Goal: Task Accomplishment & Management: Use online tool/utility

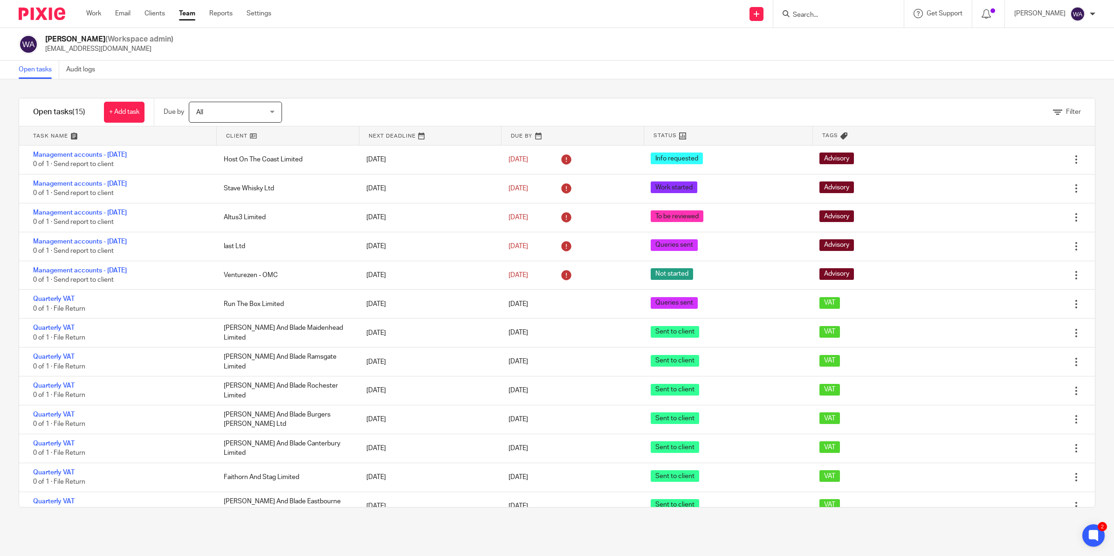
click at [853, 14] on input "Search" at bounding box center [834, 15] width 84 height 8
type input "t"
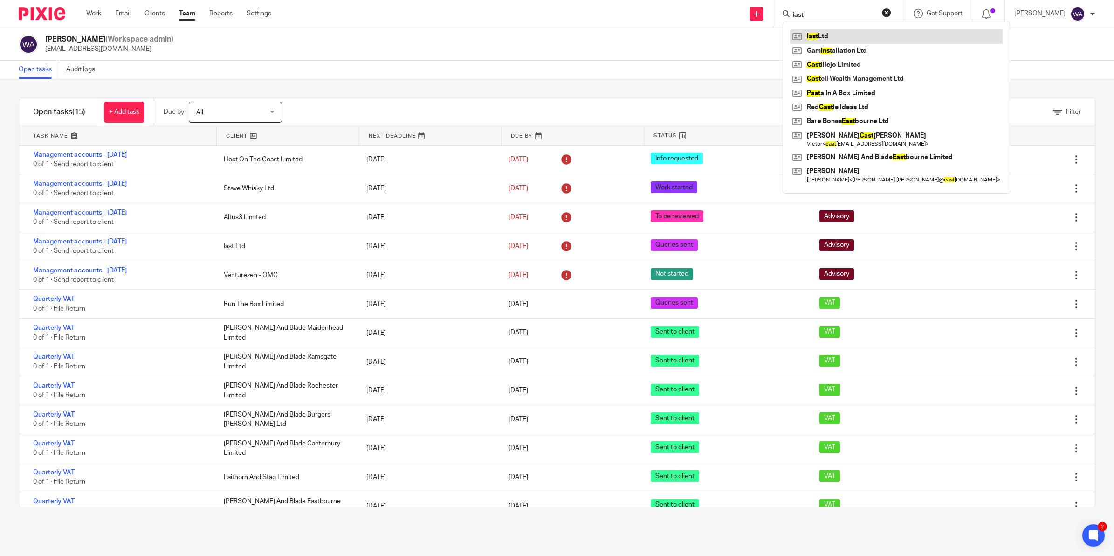
type input "iast"
click at [845, 32] on link at bounding box center [896, 36] width 213 height 14
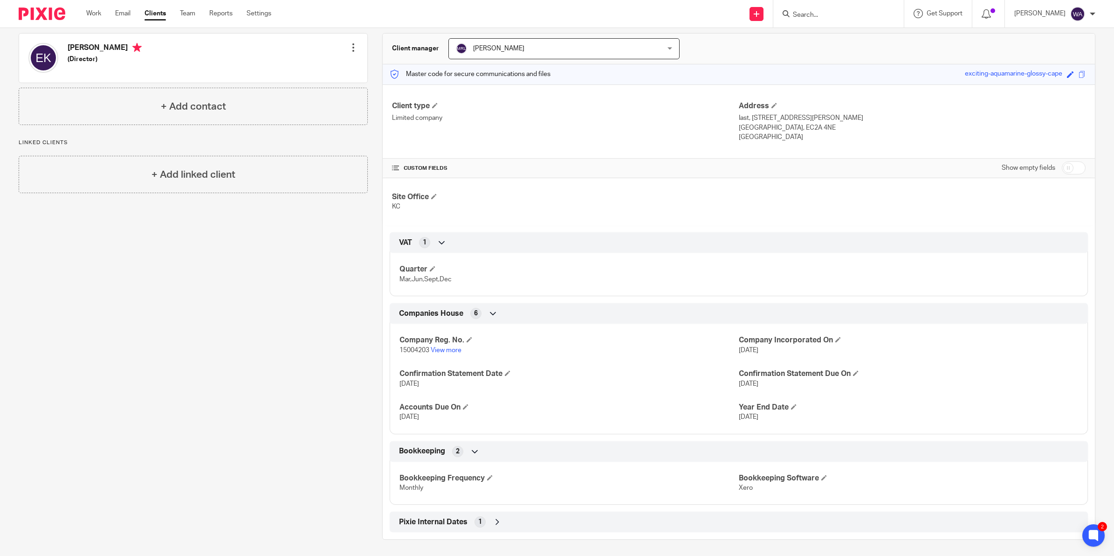
scroll to position [86, 0]
click at [493, 522] on icon at bounding box center [497, 519] width 9 height 9
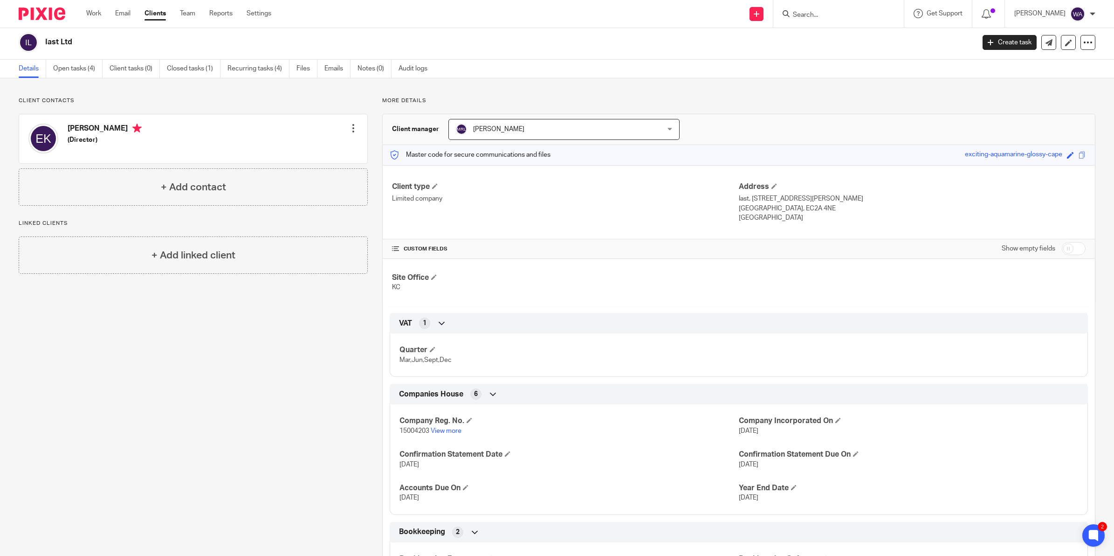
scroll to position [0, 0]
click at [1066, 43] on icon at bounding box center [1069, 45] width 7 height 7
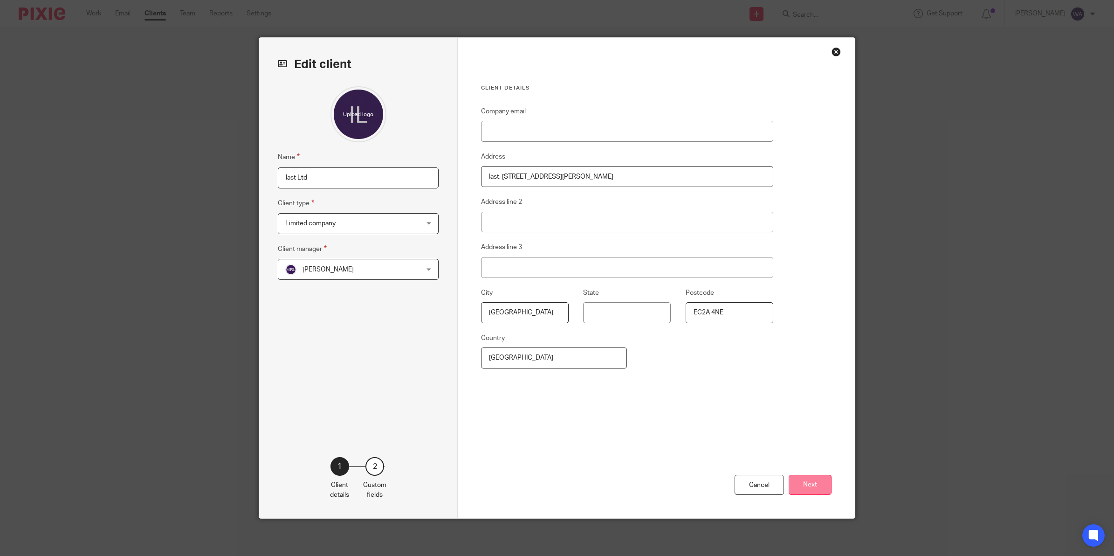
click at [800, 483] on button "Next" at bounding box center [810, 485] width 43 height 20
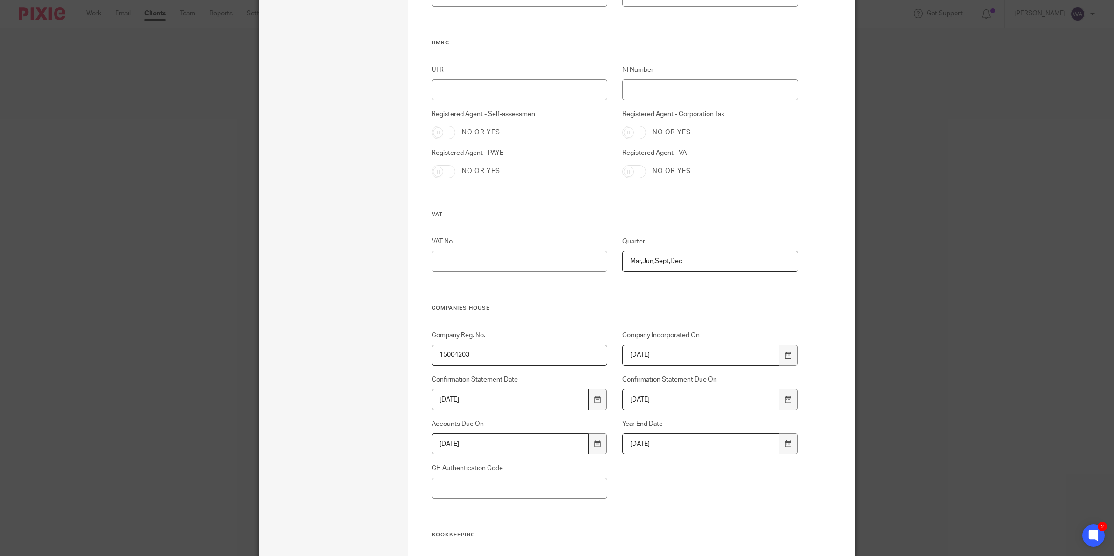
scroll to position [350, 0]
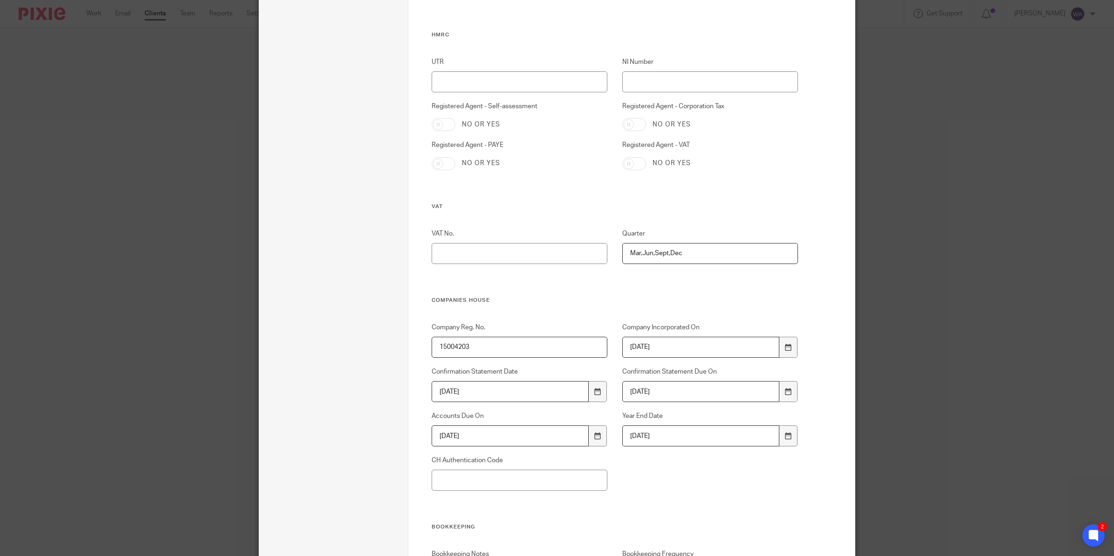
drag, startPoint x: 695, startPoint y: 255, endPoint x: 600, endPoint y: 253, distance: 94.7
click at [600, 253] on div "VAT No. Quarter Mar,Jun,Sept,Dec" at bounding box center [607, 263] width 381 height 68
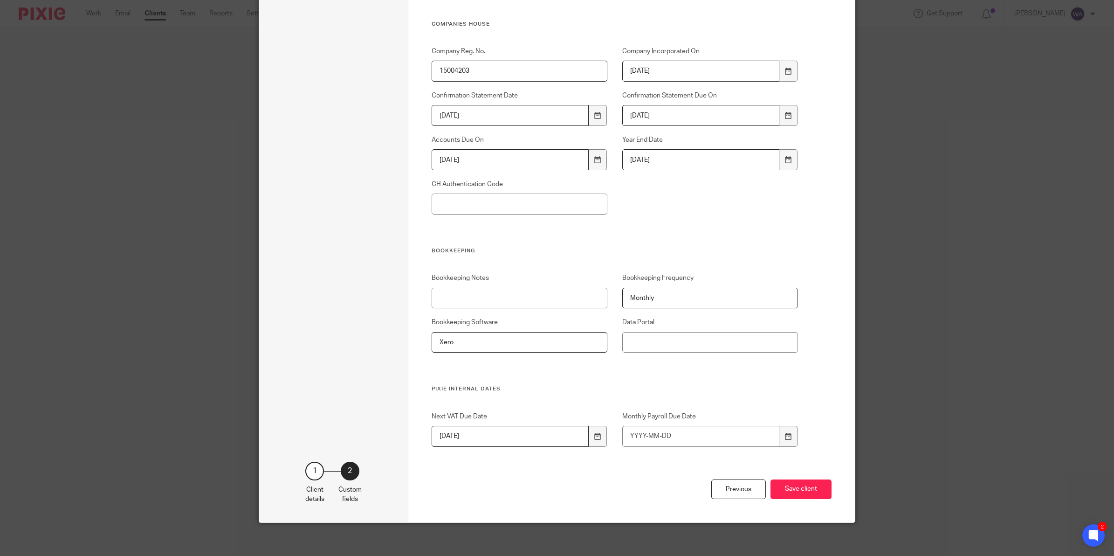
scroll to position [630, 0]
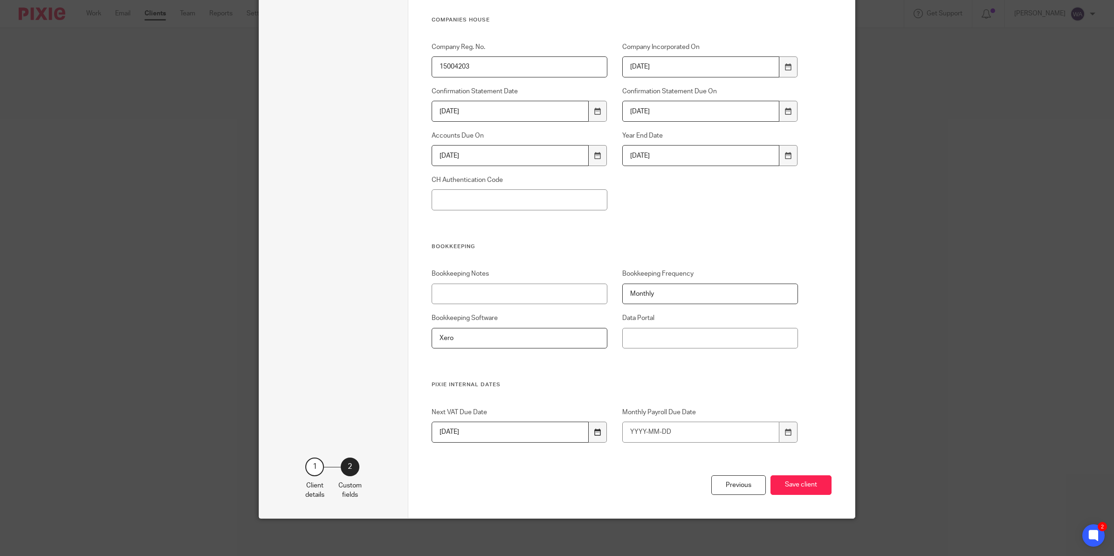
type input "Jan,Apr,Jul,Oct"
click at [589, 432] on div at bounding box center [598, 432] width 18 height 21
type input "2025-09-07"
click at [556, 382] on h3 "Pixie Internal Dates" at bounding box center [615, 384] width 367 height 7
click at [798, 479] on button "Save client" at bounding box center [801, 485] width 61 height 20
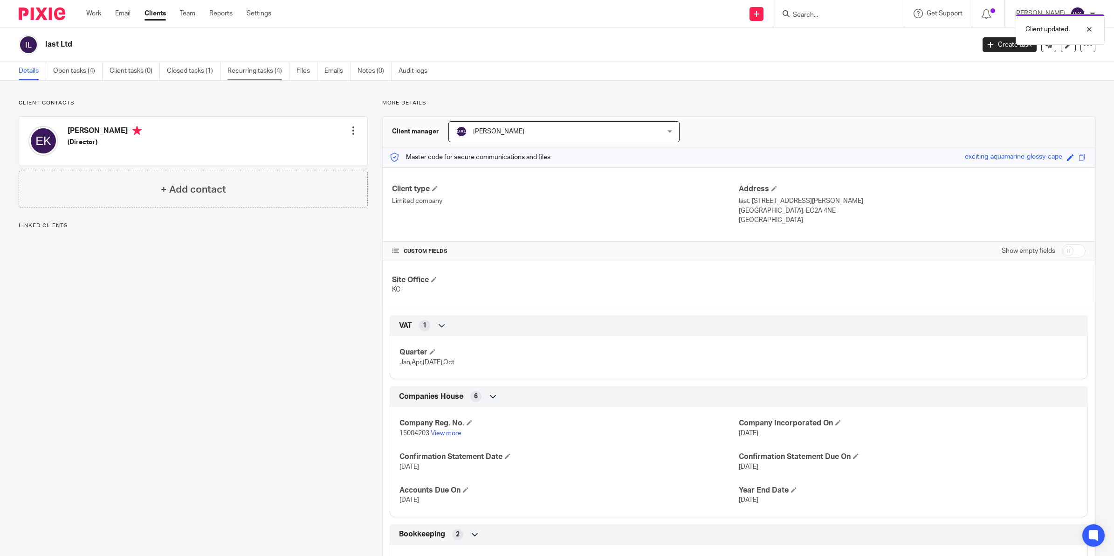
click at [263, 67] on link "Recurring tasks (4)" at bounding box center [259, 71] width 62 height 18
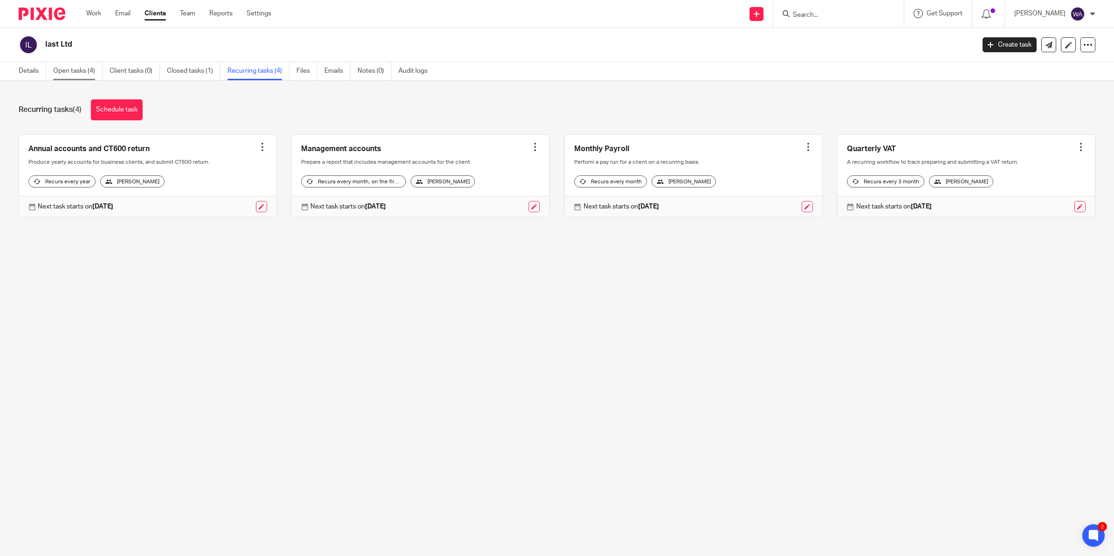
click at [57, 76] on link "Open tasks (4)" at bounding box center [77, 71] width 49 height 18
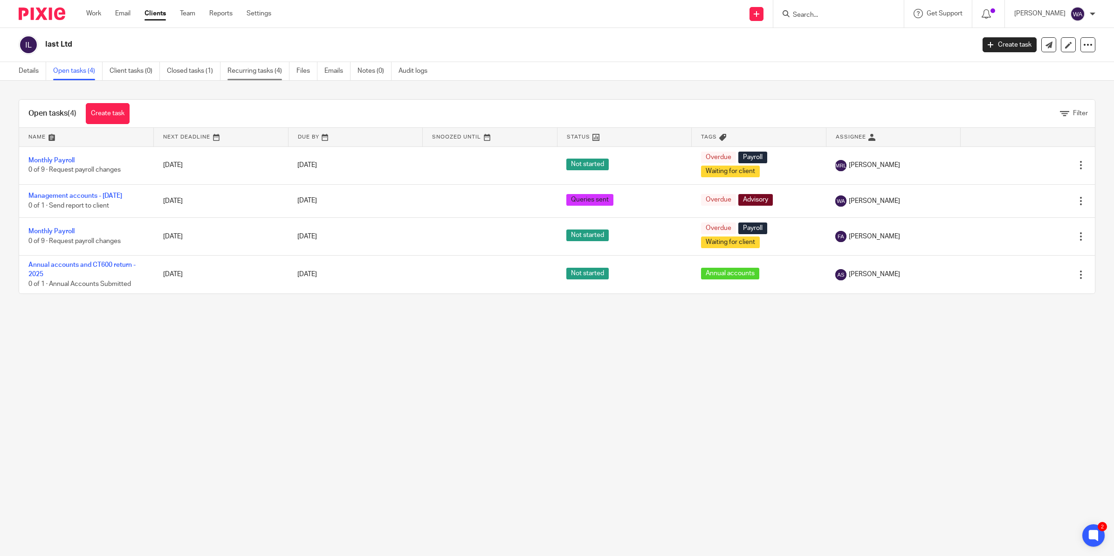
click at [281, 73] on link "Recurring tasks (4)" at bounding box center [259, 71] width 62 height 18
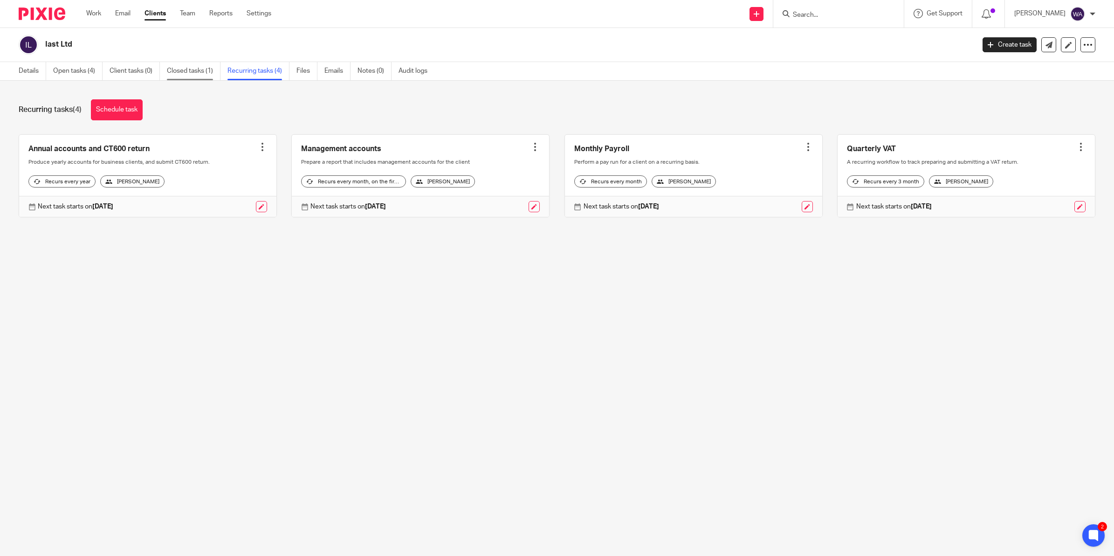
click at [194, 64] on link "Closed tasks (1)" at bounding box center [194, 71] width 54 height 18
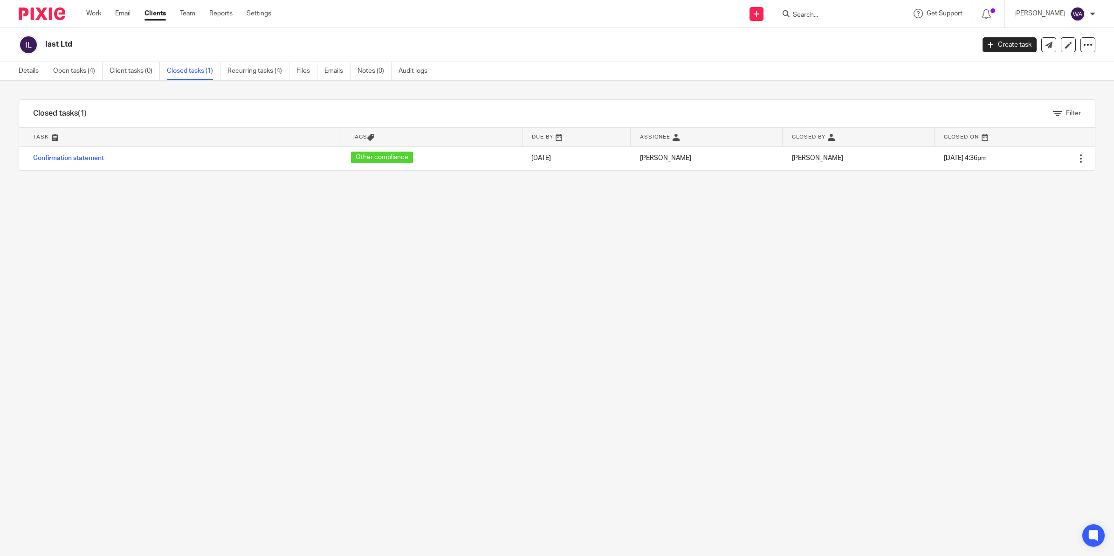
click at [262, 71] on link "Recurring tasks (4)" at bounding box center [259, 71] width 62 height 18
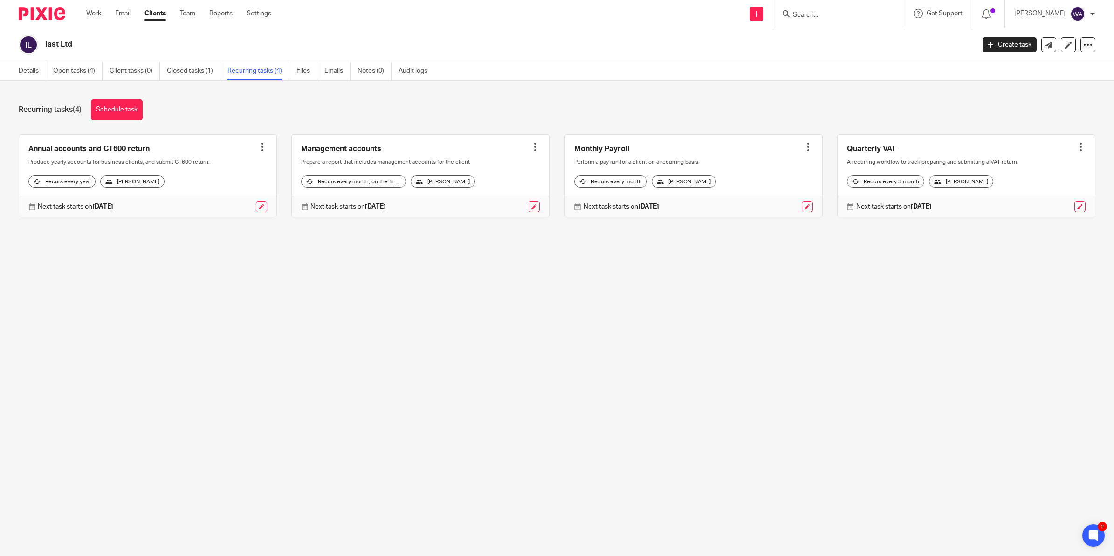
click at [1077, 149] on div at bounding box center [1081, 146] width 9 height 9
click at [1024, 168] on link "Create task" at bounding box center [1029, 168] width 75 height 14
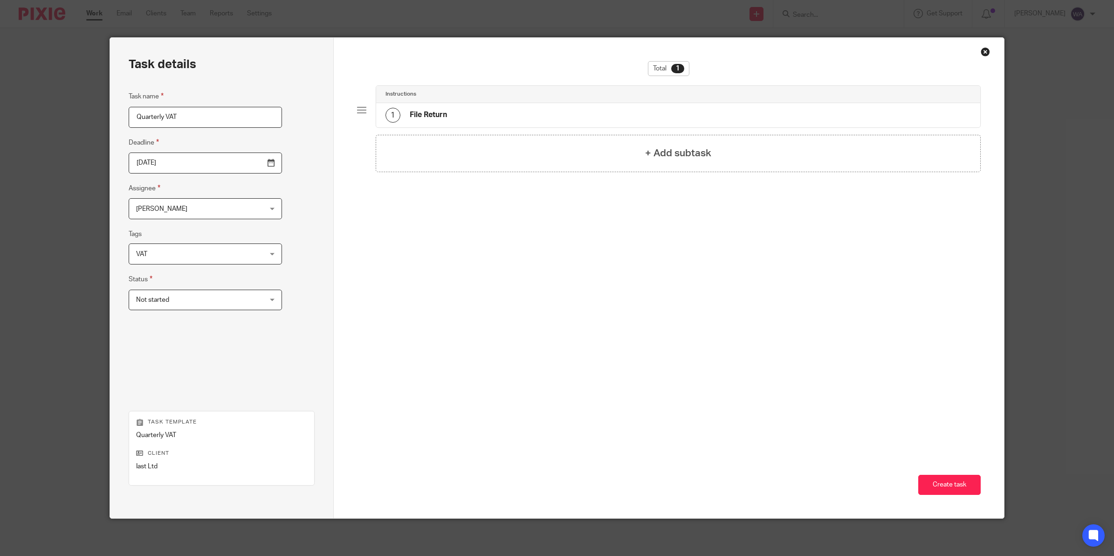
click at [248, 163] on input "2025-09-25" at bounding box center [205, 162] width 153 height 21
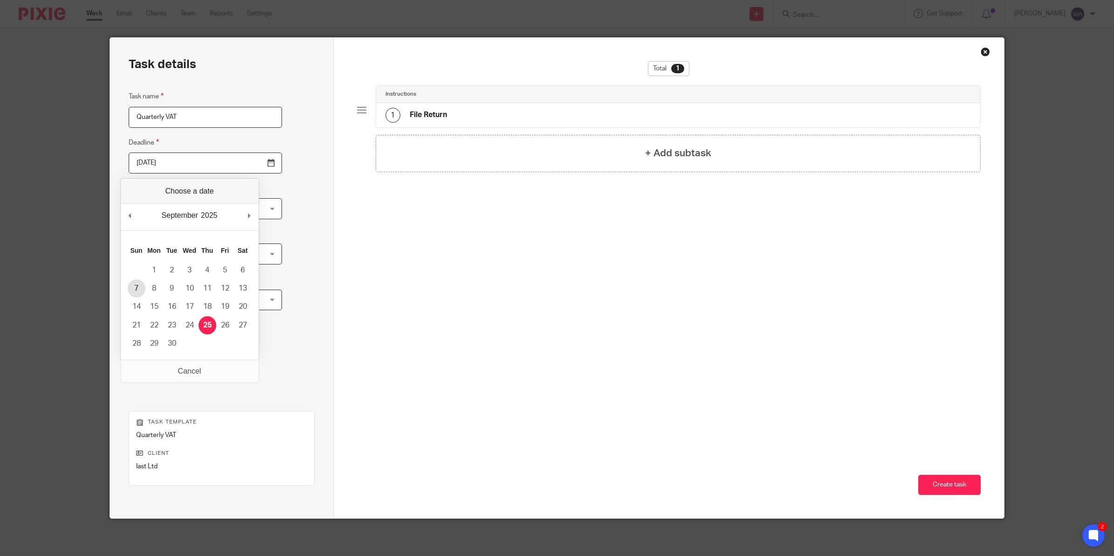
type input "2025-09-07"
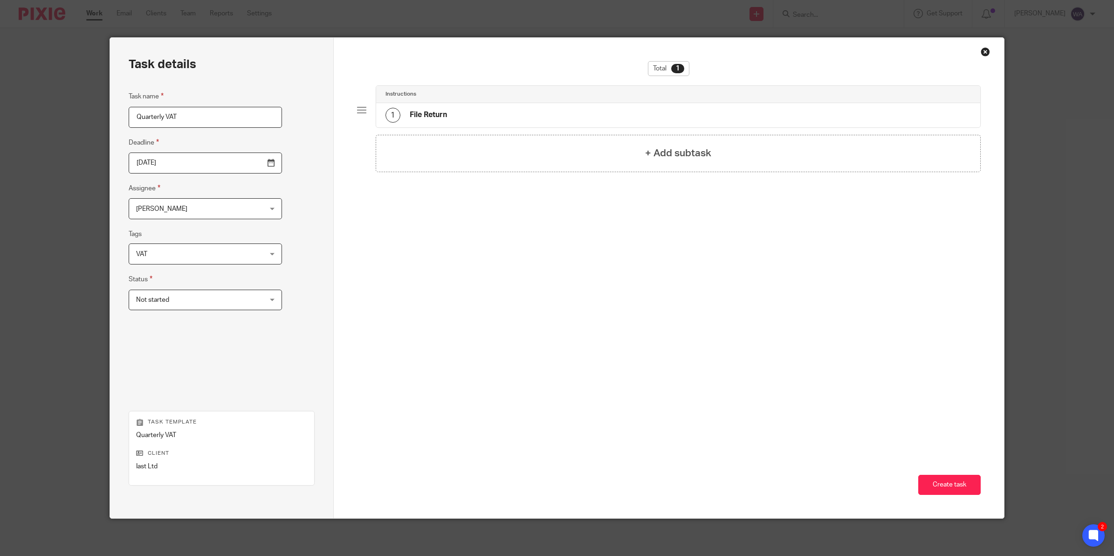
click at [186, 302] on span "Not started" at bounding box center [194, 300] width 117 height 20
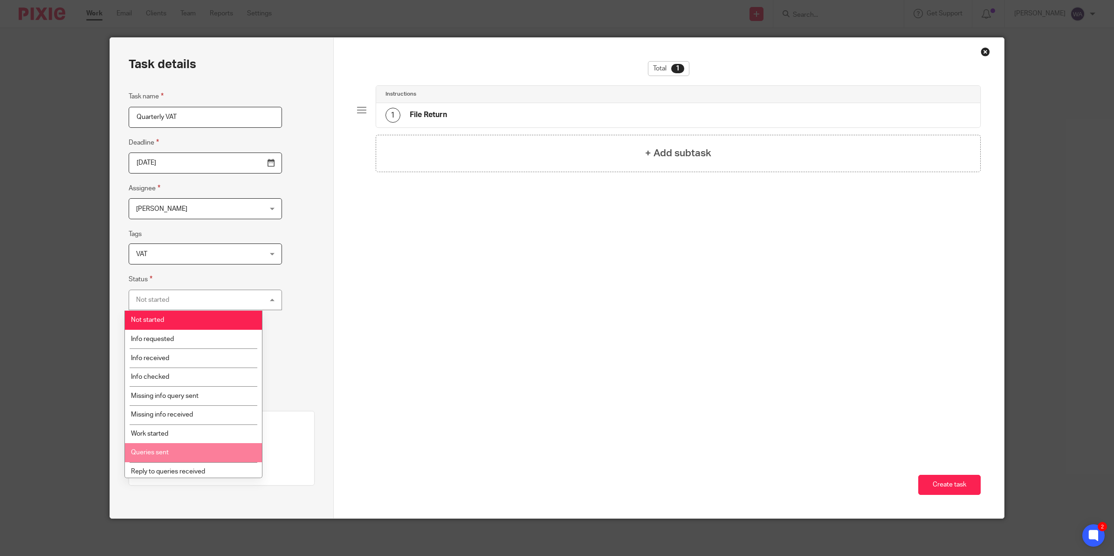
click at [177, 444] on li "Queries sent" at bounding box center [193, 452] width 137 height 19
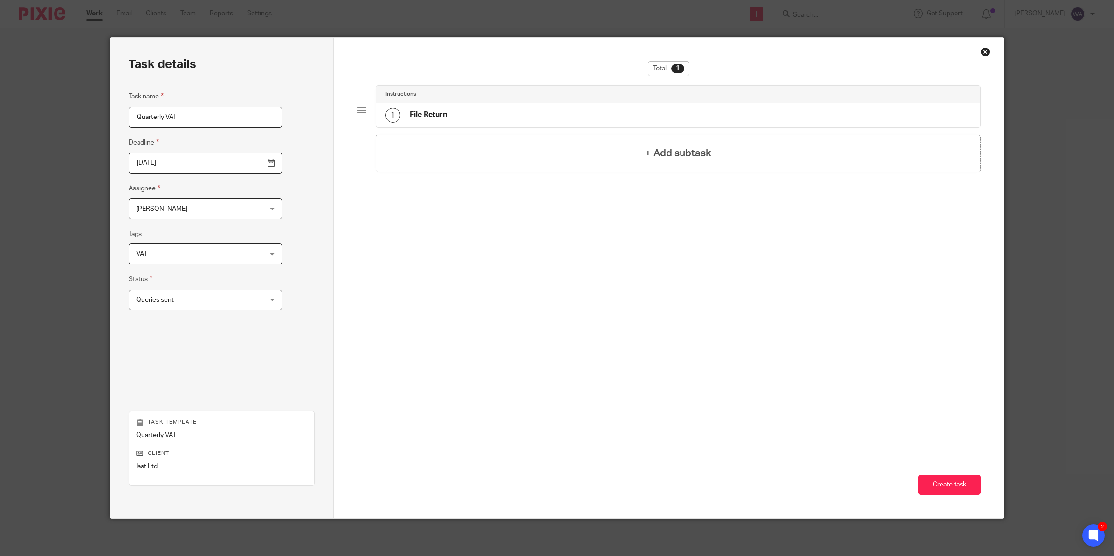
click at [243, 352] on div "Task name Quarterly VAT Deadline 2025-09-07 Assignee Wajeeha Ali Wajeeha Ali Cl…" at bounding box center [205, 241] width 153 height 301
click at [932, 486] on button "Create task" at bounding box center [950, 485] width 62 height 20
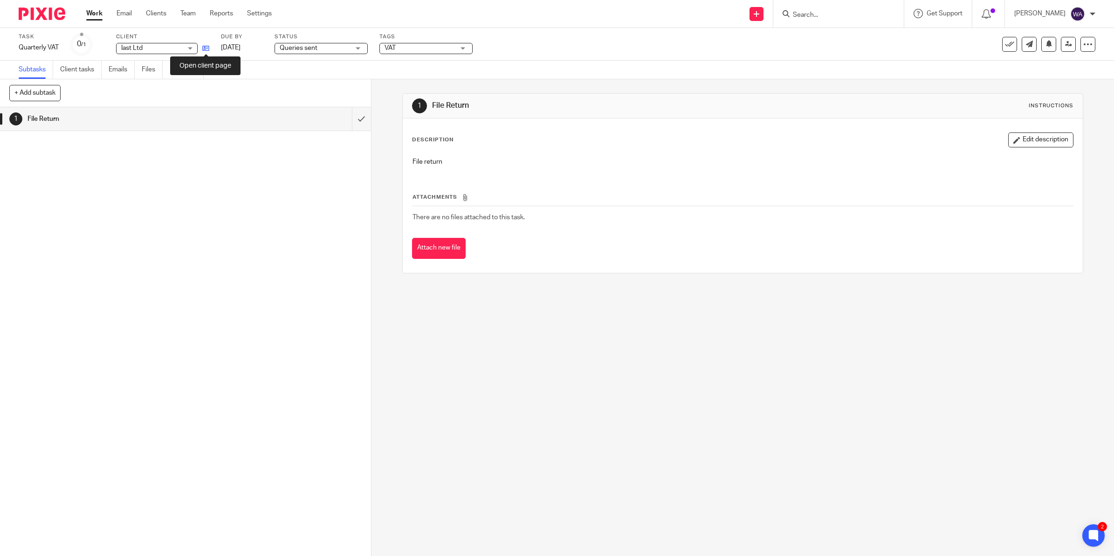
click at [203, 46] on icon at bounding box center [205, 48] width 7 height 7
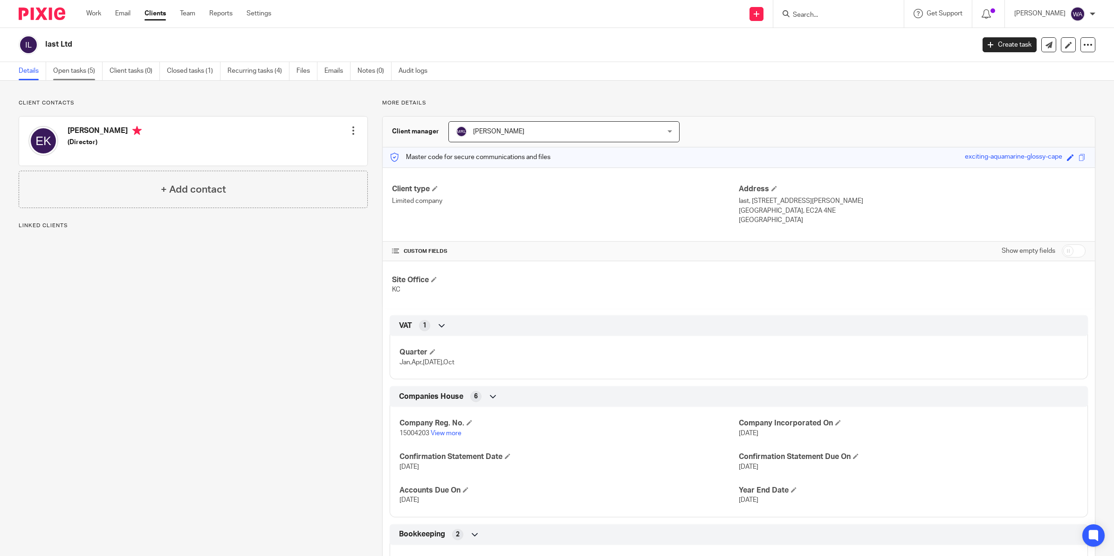
click at [94, 65] on link "Open tasks (5)" at bounding box center [77, 71] width 49 height 18
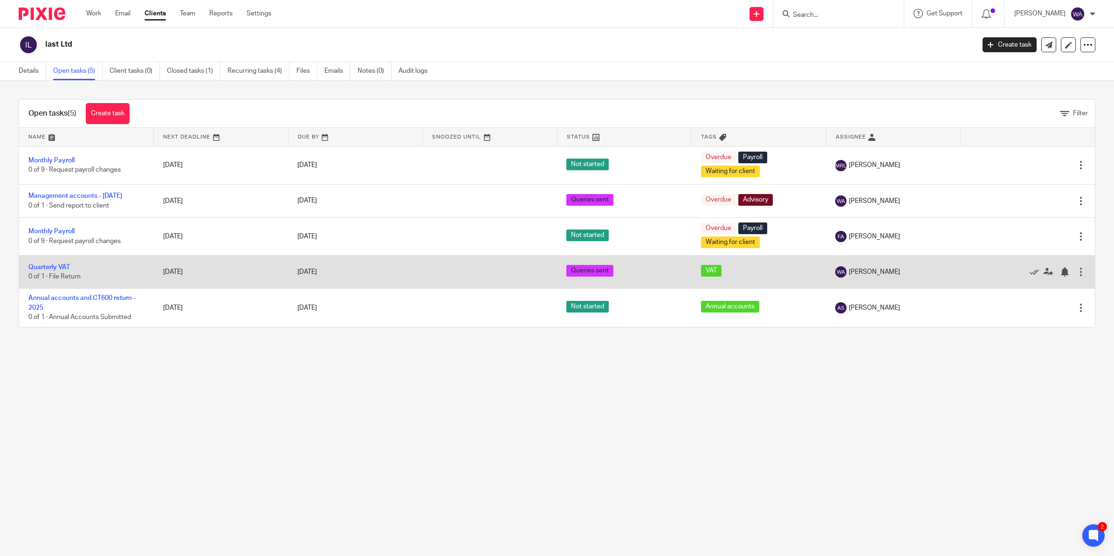
click at [1077, 271] on div at bounding box center [1081, 271] width 9 height 9
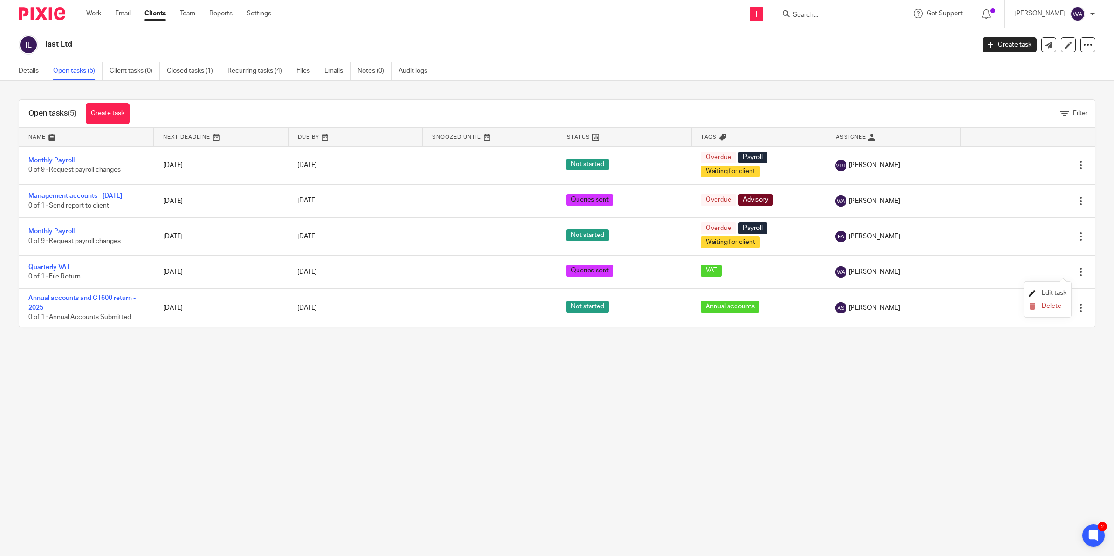
click at [1044, 290] on span "Edit task" at bounding box center [1054, 293] width 25 height 7
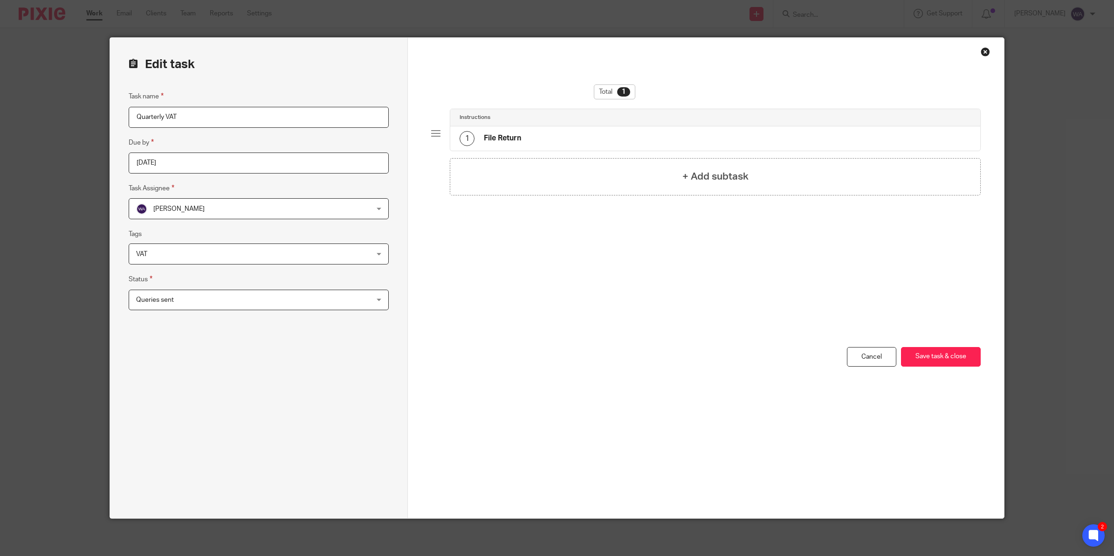
click at [982, 51] on div "Close this dialog window" at bounding box center [985, 51] width 9 height 9
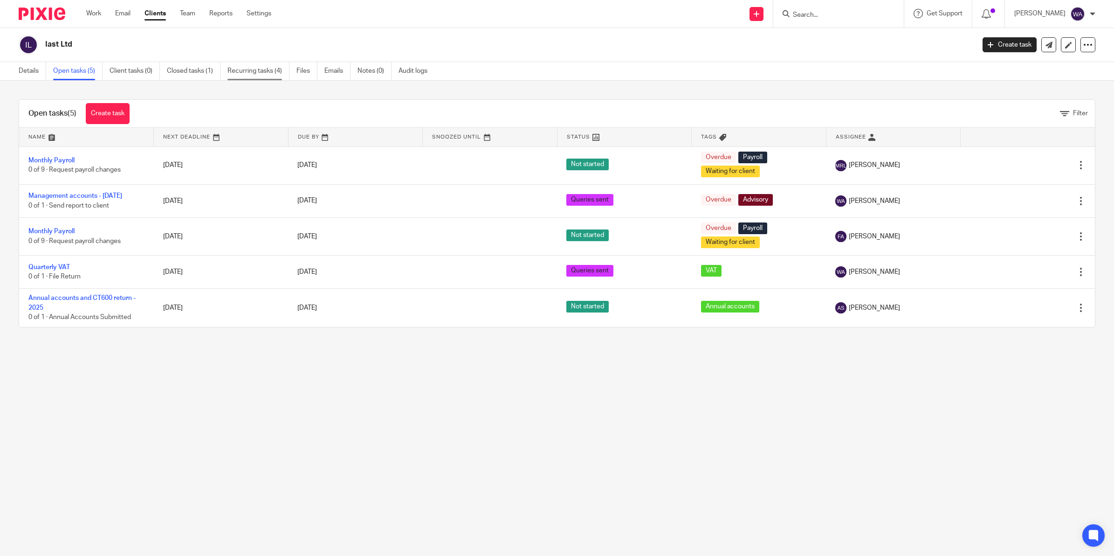
click at [257, 68] on link "Recurring tasks (4)" at bounding box center [259, 71] width 62 height 18
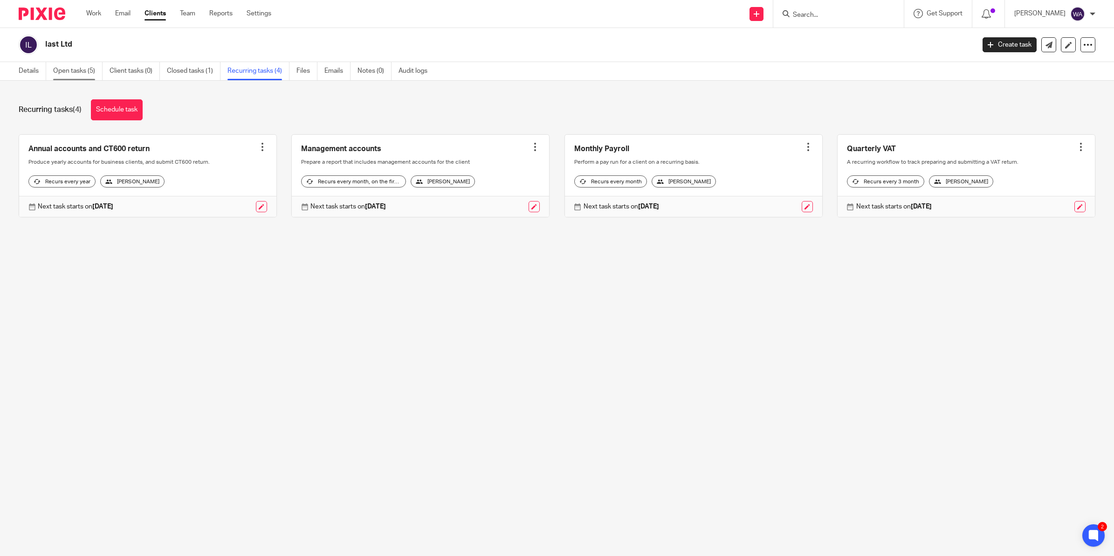
click at [91, 68] on link "Open tasks (5)" at bounding box center [77, 71] width 49 height 18
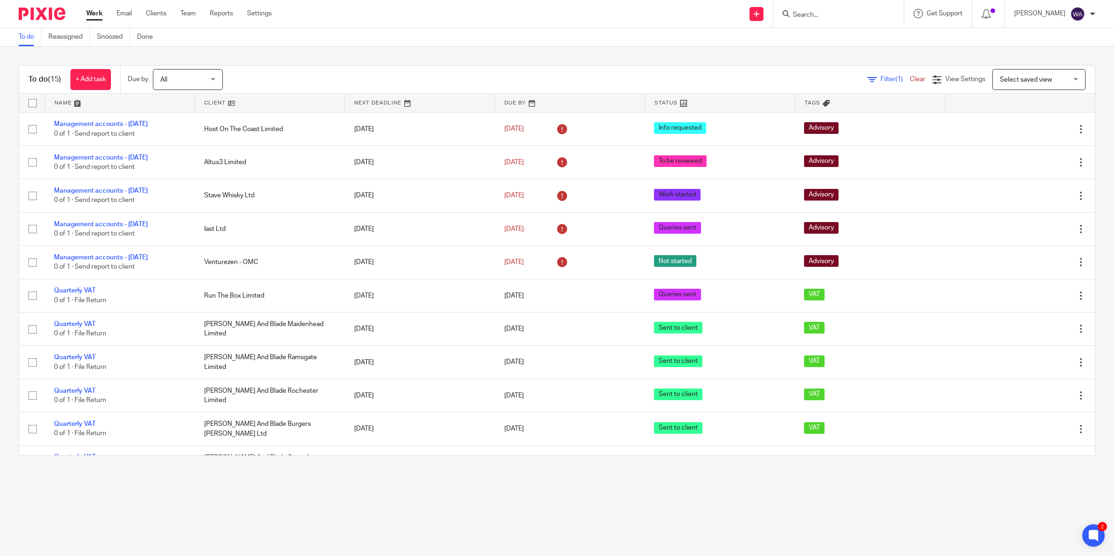
scroll to position [99, 0]
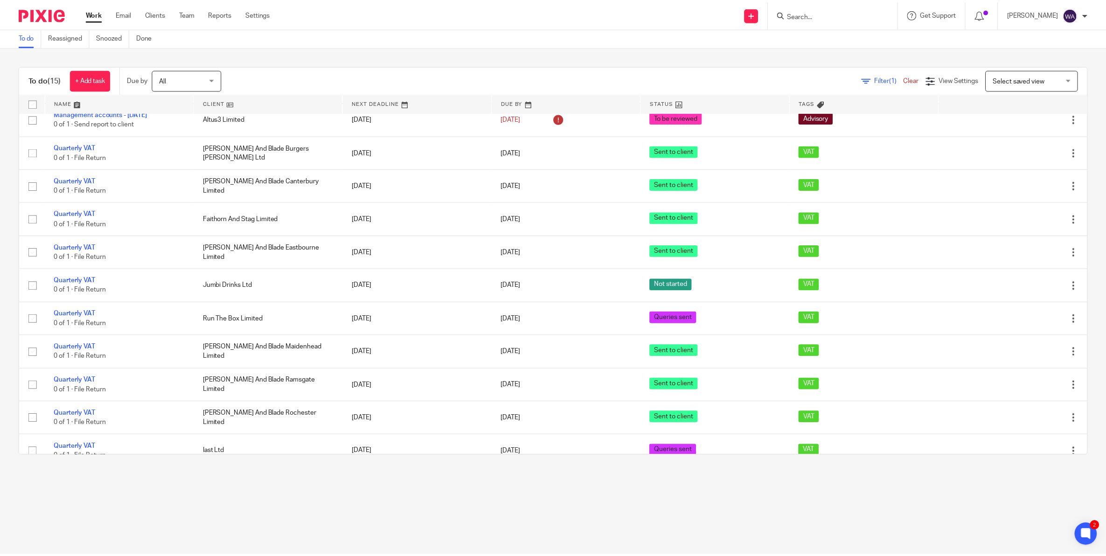
scroll to position [157, 0]
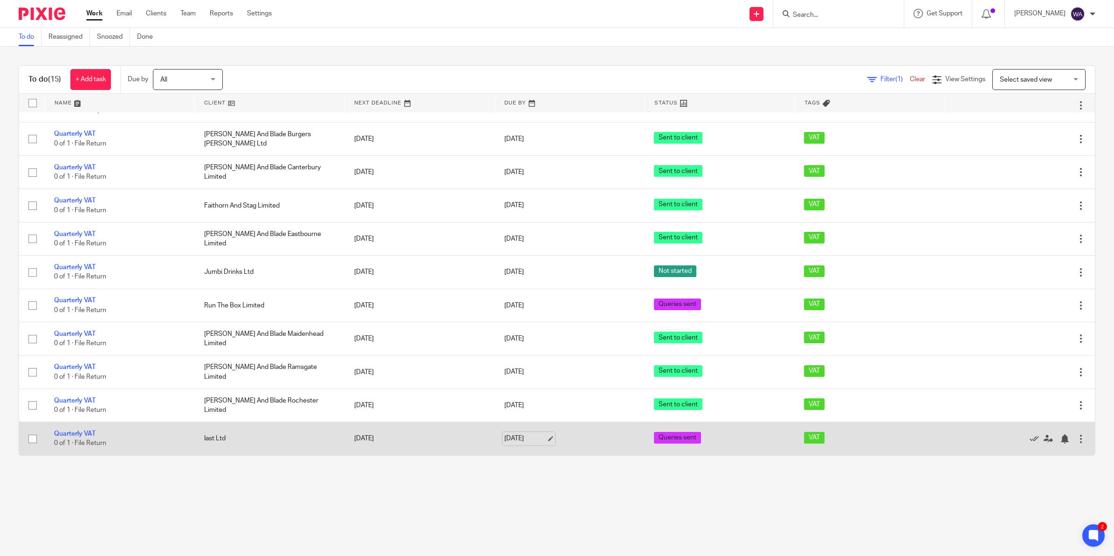
click at [540, 436] on link "[DATE]" at bounding box center [526, 439] width 42 height 10
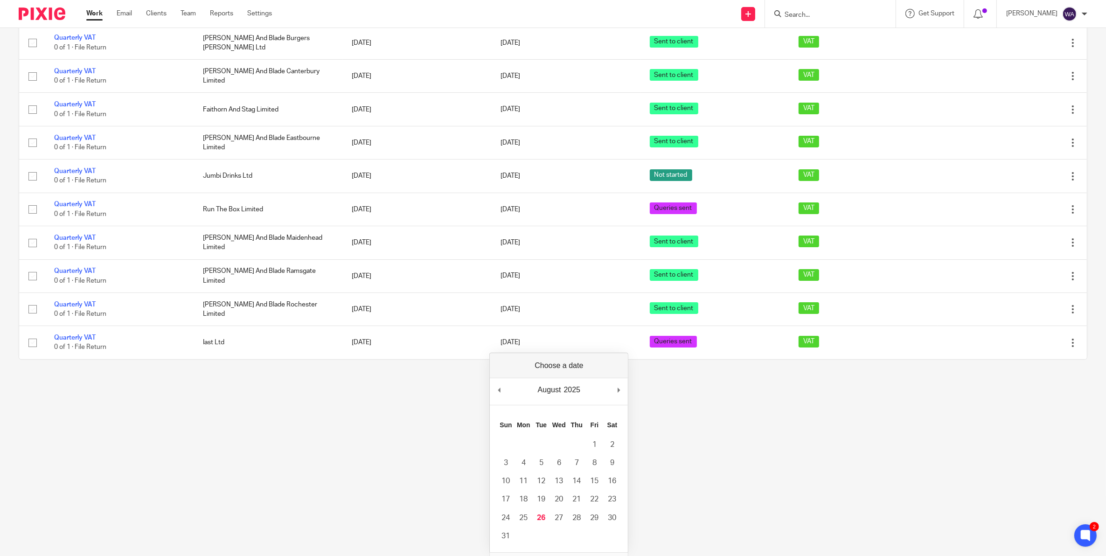
scroll to position [116, 0]
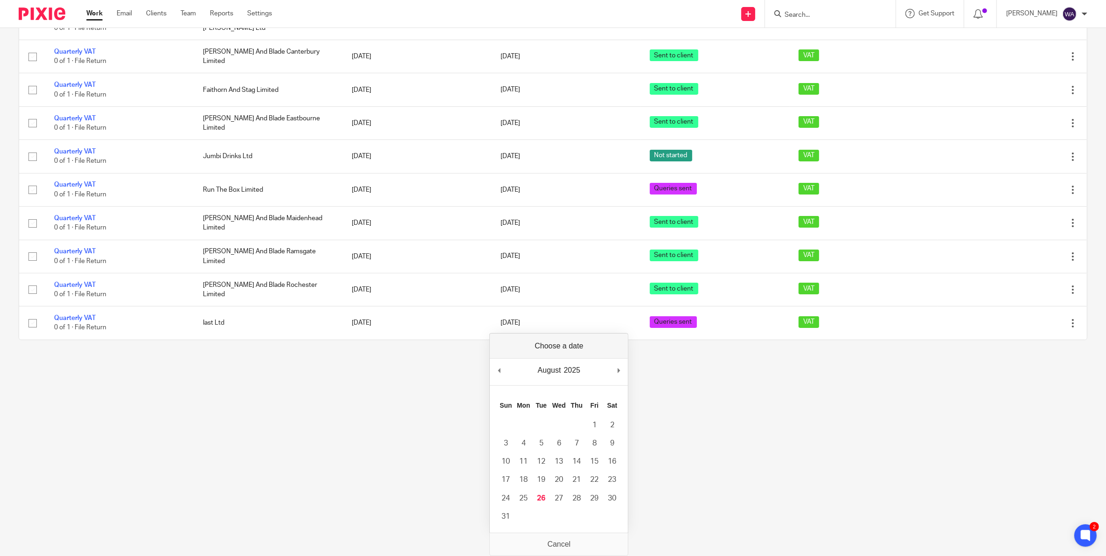
click at [678, 417] on main "To do Reassigned Snoozed Done To do (15) + Add task Due by All All [DATE] [DATE…" at bounding box center [553, 162] width 1106 height 556
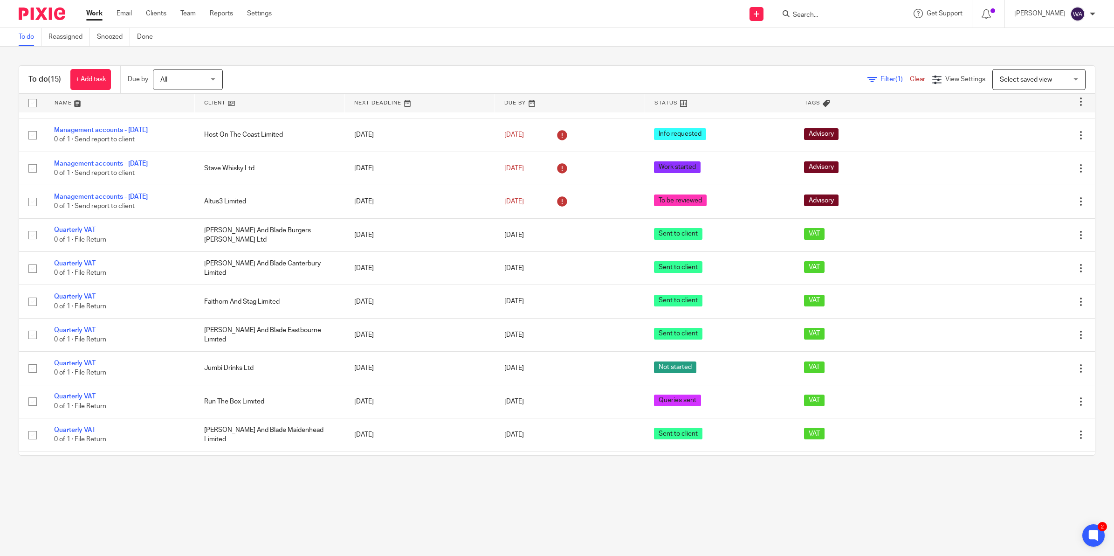
scroll to position [157, 0]
